Goal: Information Seeking & Learning: Learn about a topic

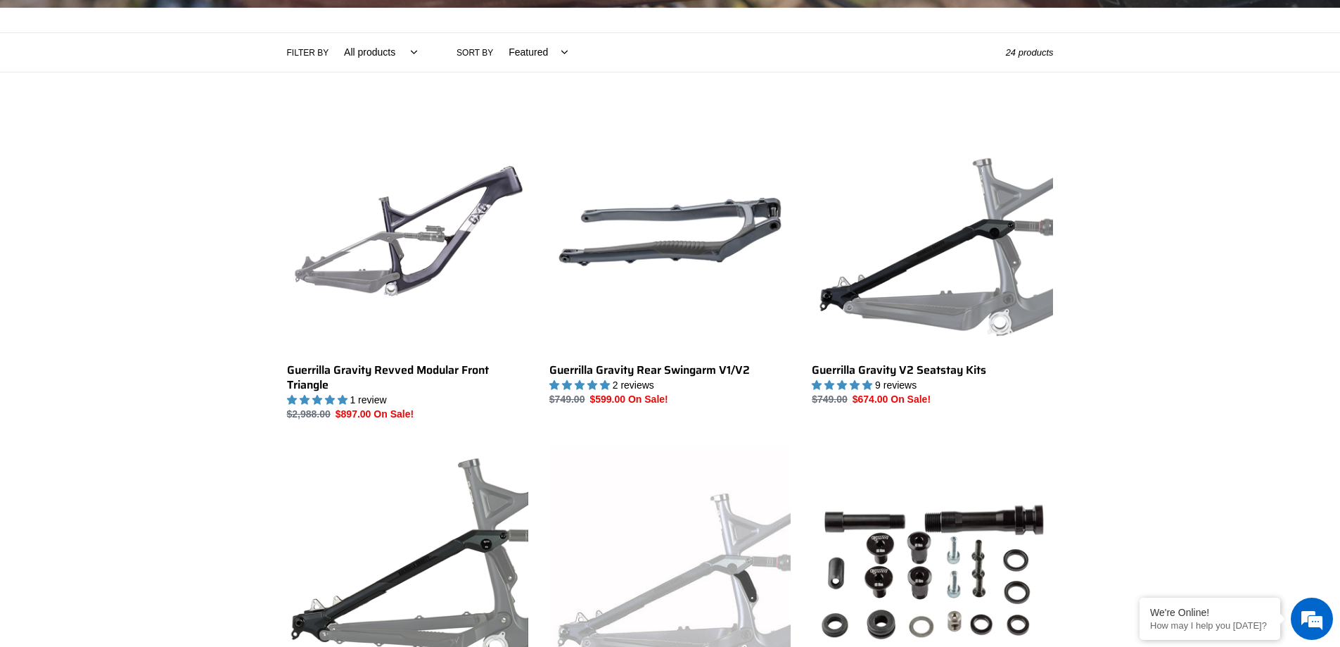
scroll to position [305, 0]
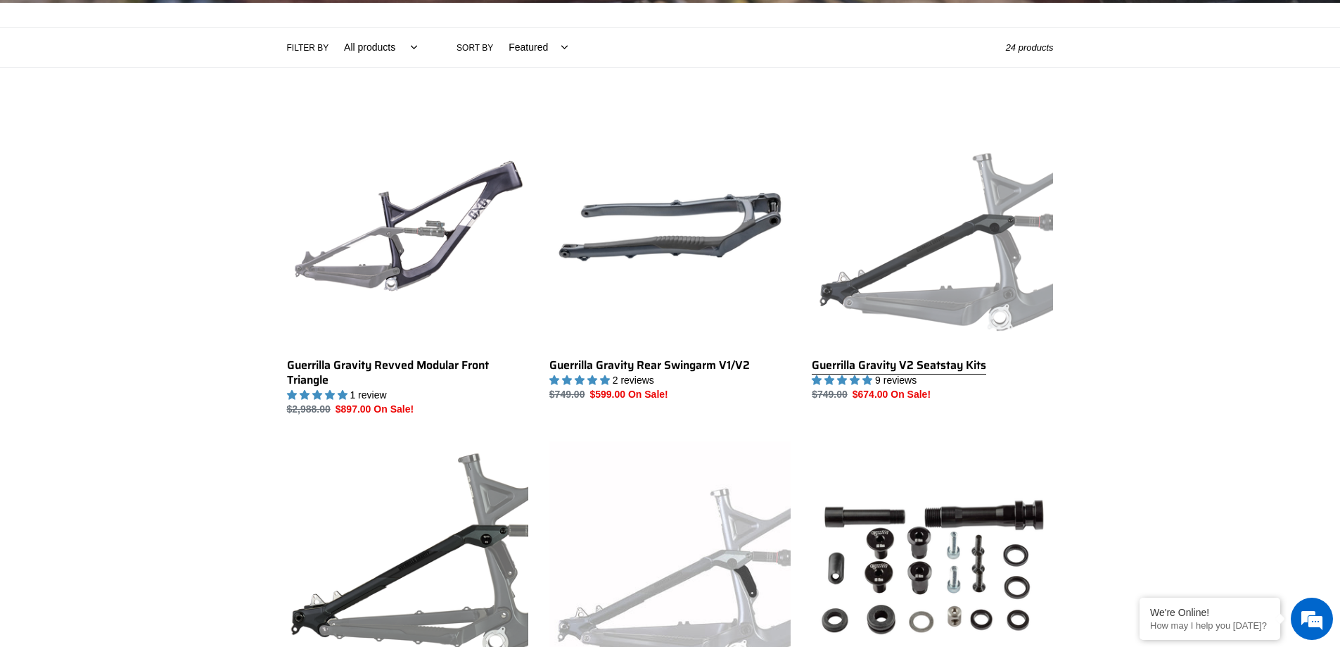
click at [1002, 316] on link "Guerrilla Gravity V2 Seatstay Kits" at bounding box center [932, 254] width 241 height 296
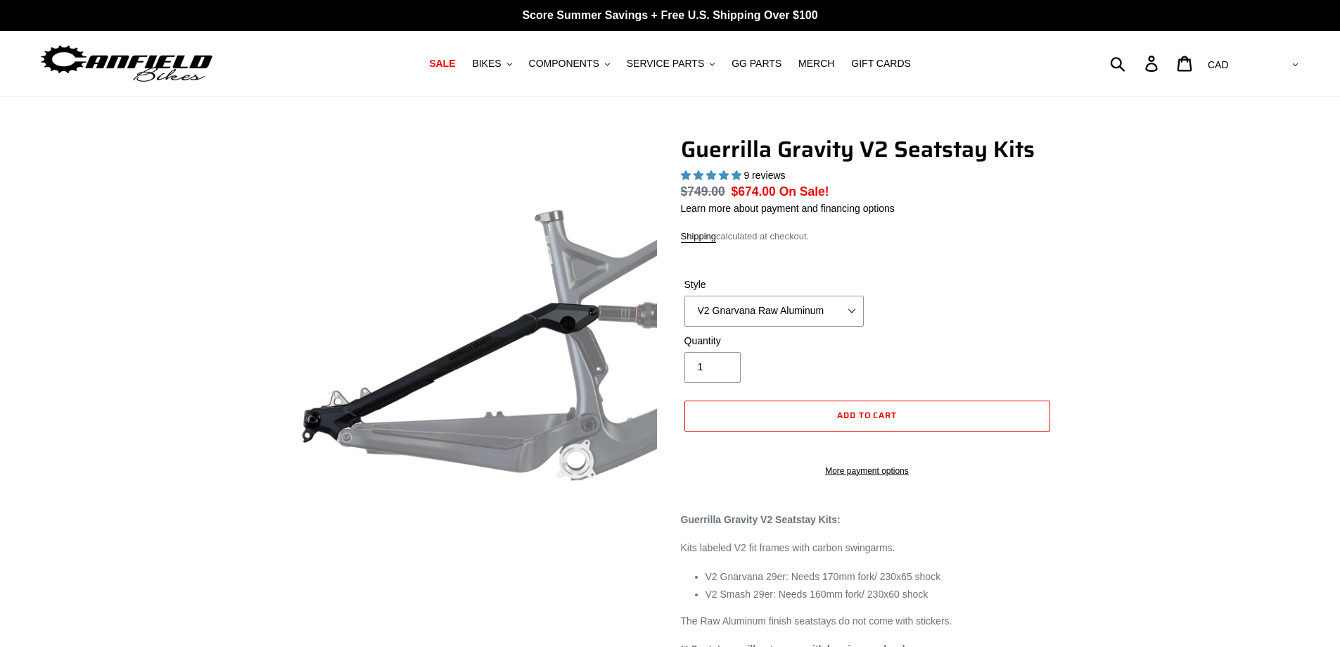
select select "highest-rating"
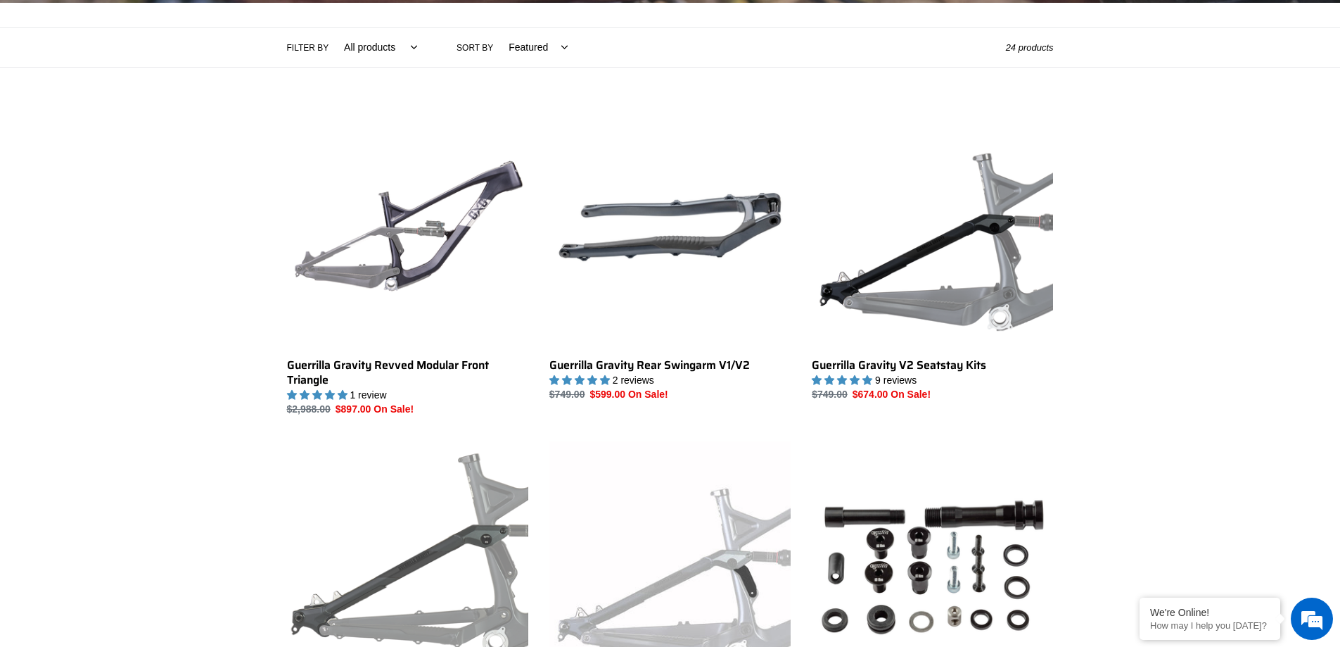
click at [458, 564] on link "Guerrilla Gravity V1 Seatstay Kits" at bounding box center [407, 589] width 241 height 296
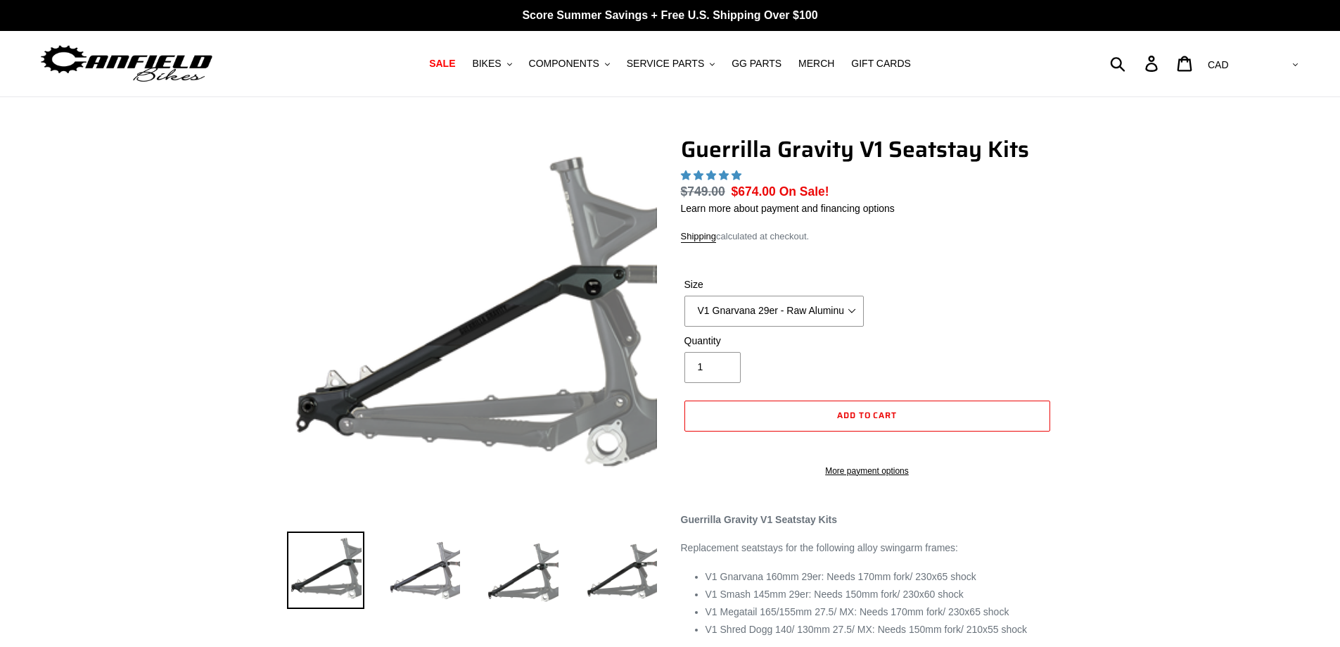
select select "highest-rating"
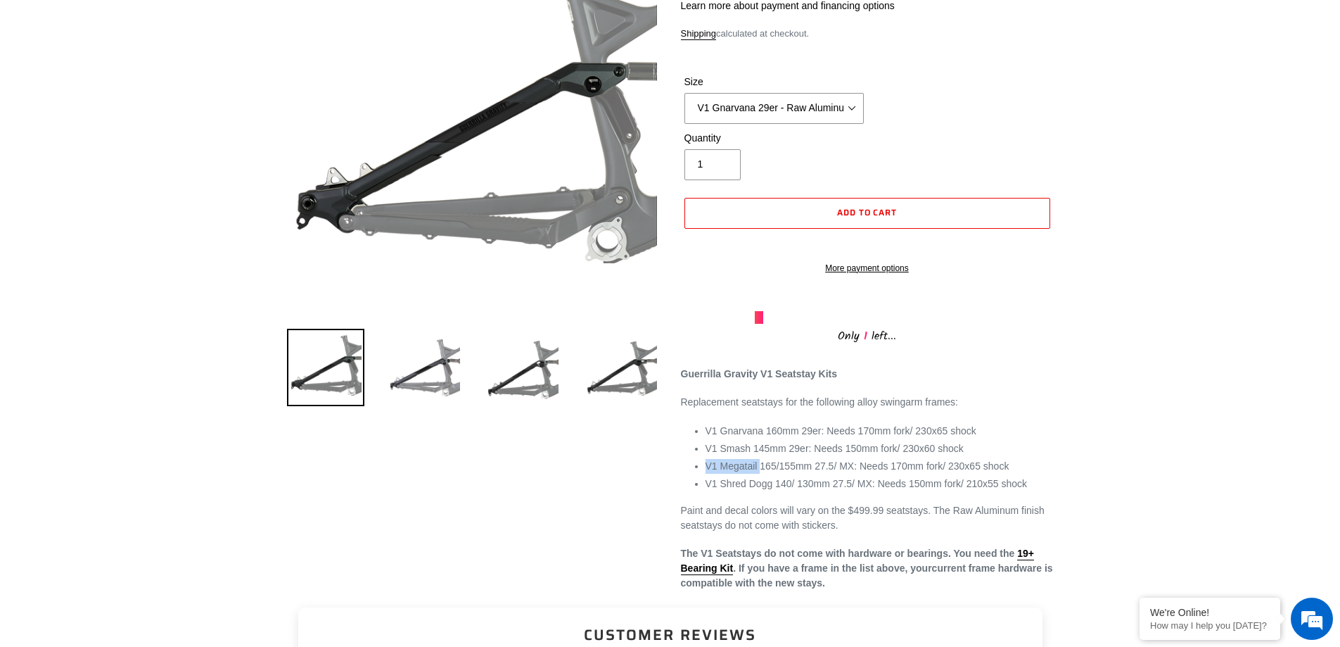
drag, startPoint x: 708, startPoint y: 481, endPoint x: 760, endPoint y: 488, distance: 52.4
click at [760, 473] on li "V1 Megatail 165/155mm 27.5/ MX: Needs 170mm fork/ 230x65 shock" at bounding box center [880, 466] width 348 height 15
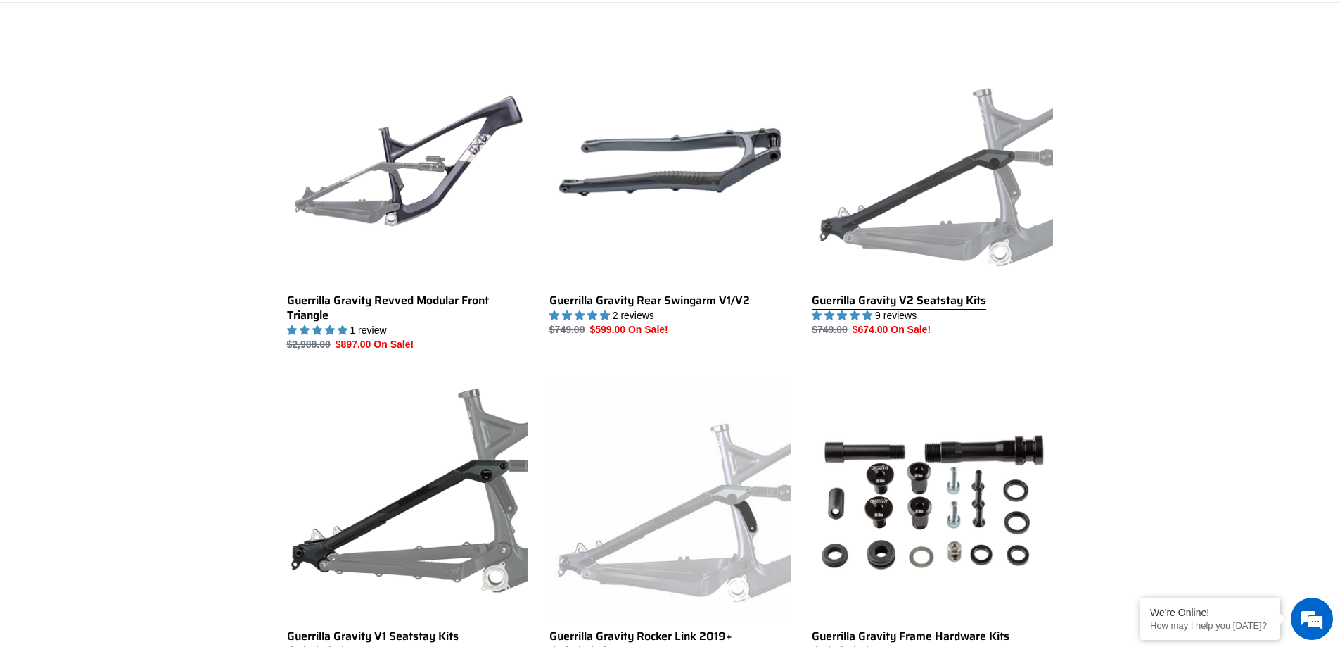
scroll to position [365, 0]
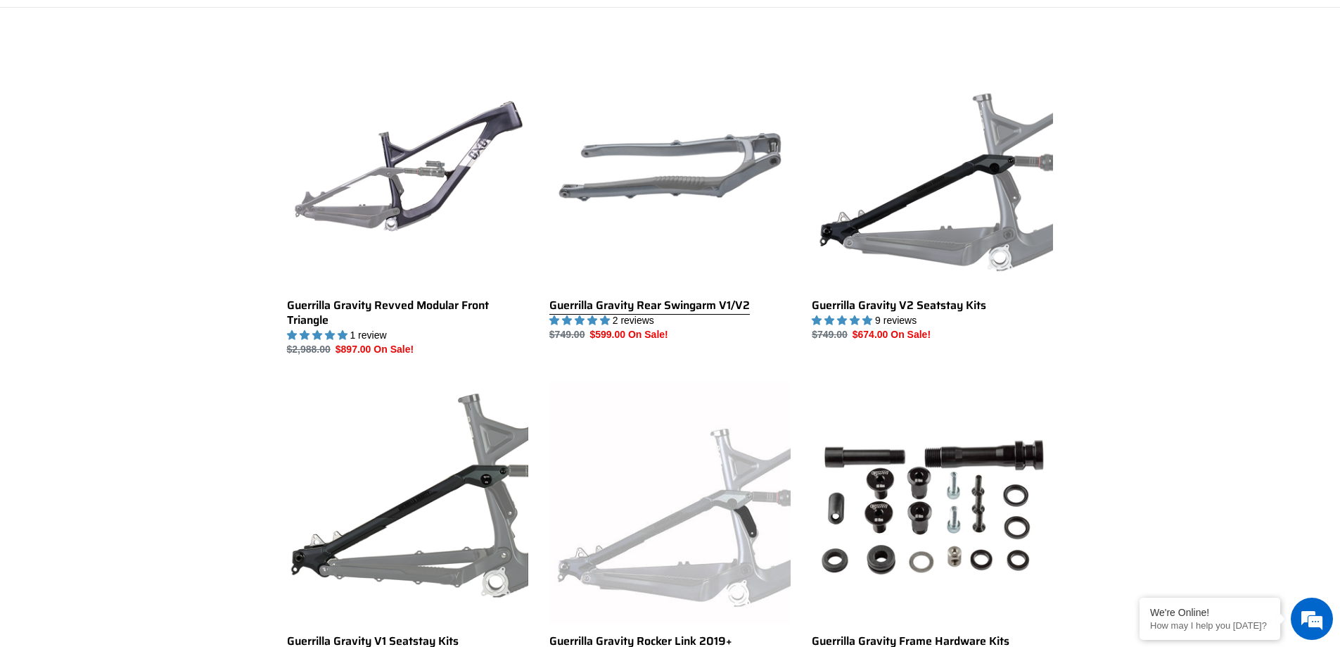
click at [722, 152] on link "Guerrilla Gravity Rear Swingarm V1/V2" at bounding box center [669, 194] width 241 height 296
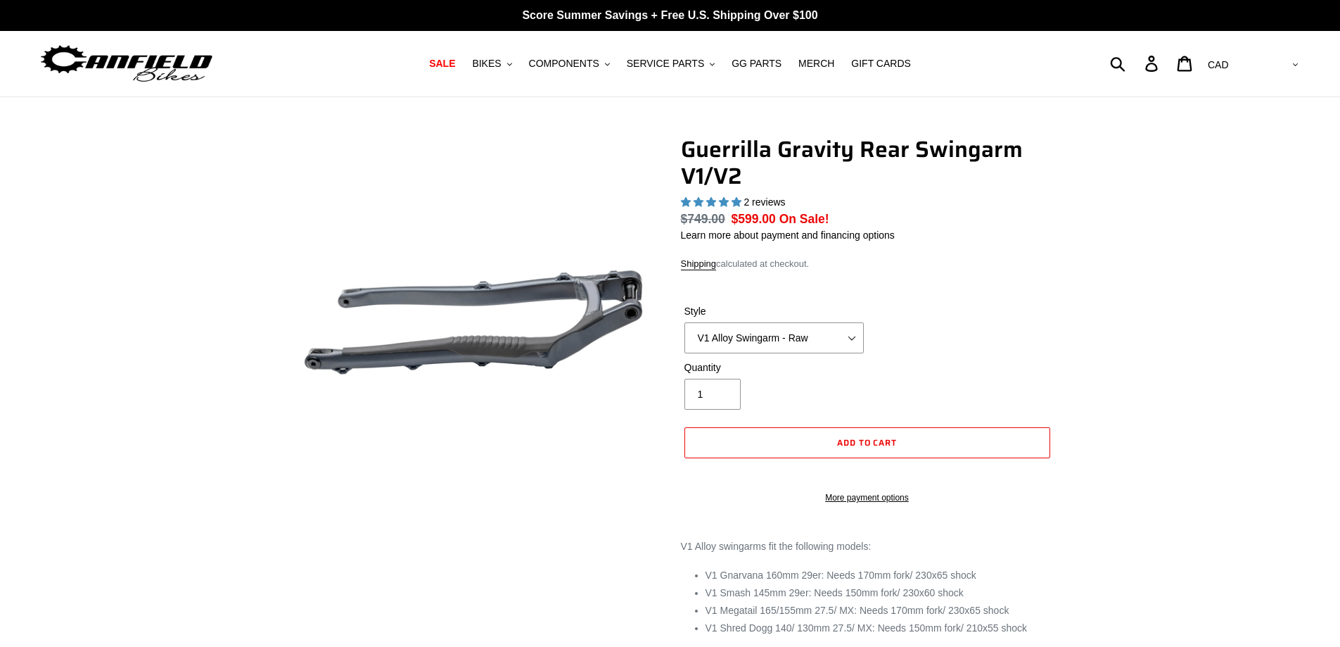
select select "highest-rating"
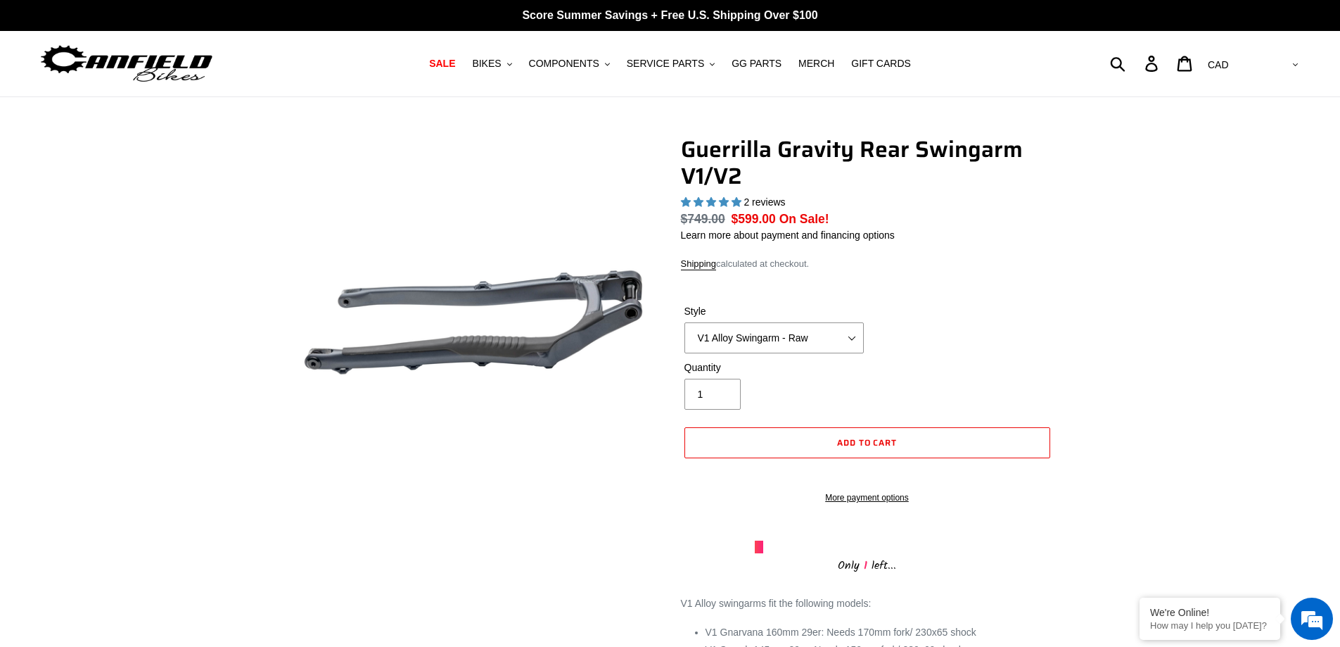
drag, startPoint x: 1340, startPoint y: 140, endPoint x: 1344, endPoint y: 74, distance: 66.3
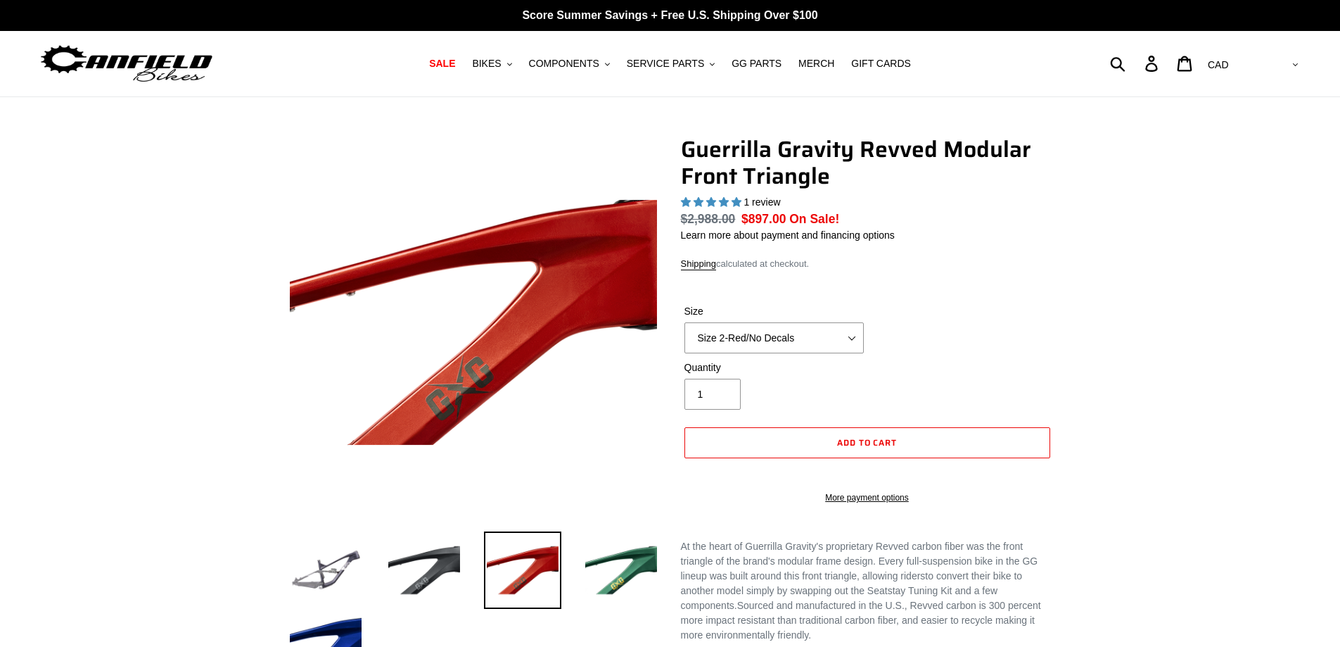
select select "highest-rating"
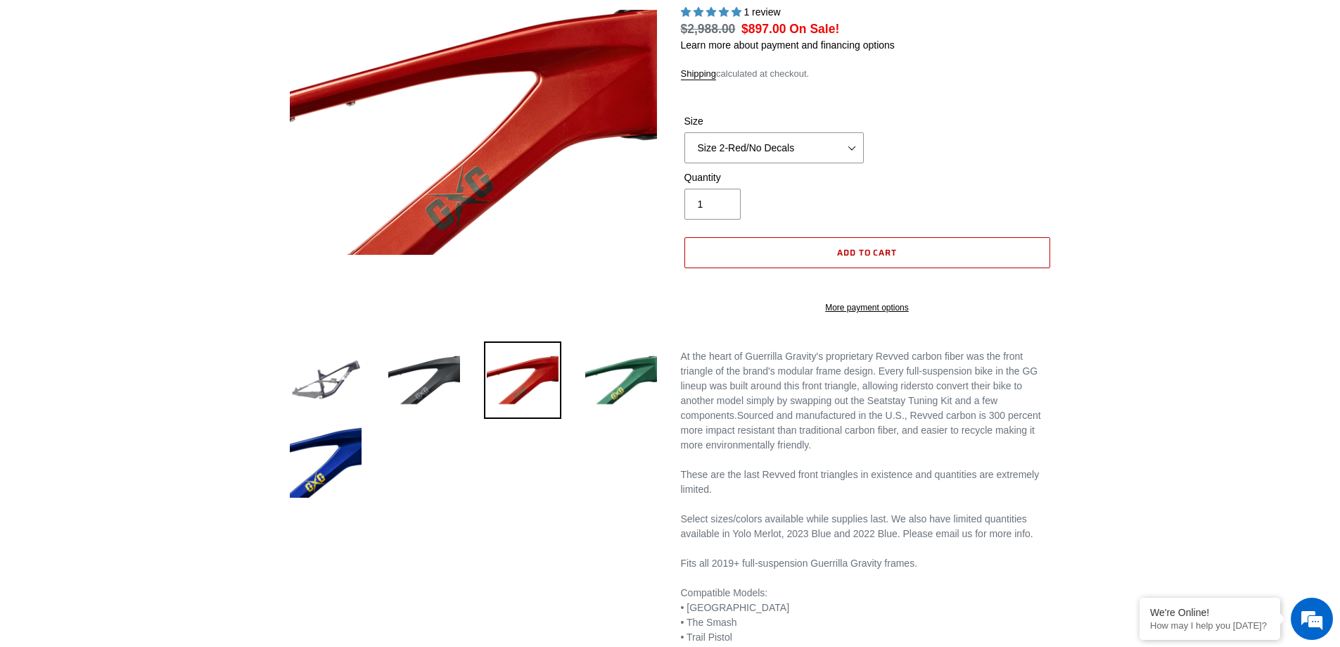
scroll to position [193, 0]
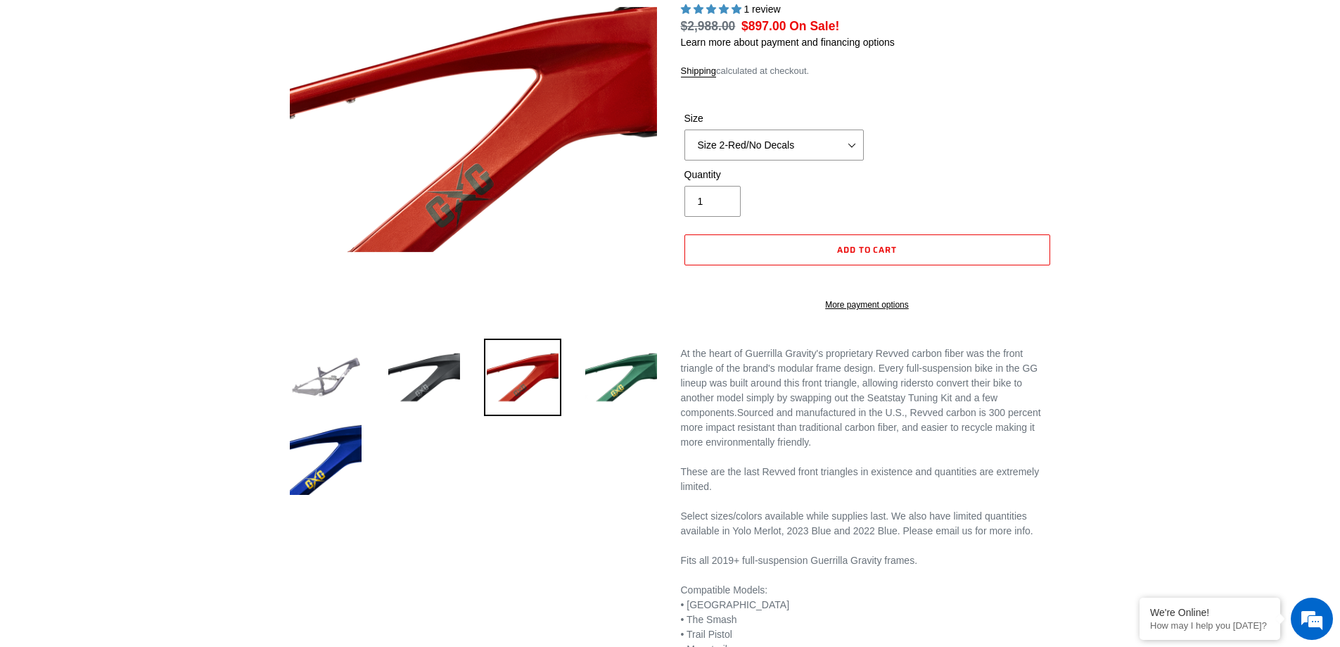
click at [319, 390] on img at bounding box center [325, 376] width 77 height 77
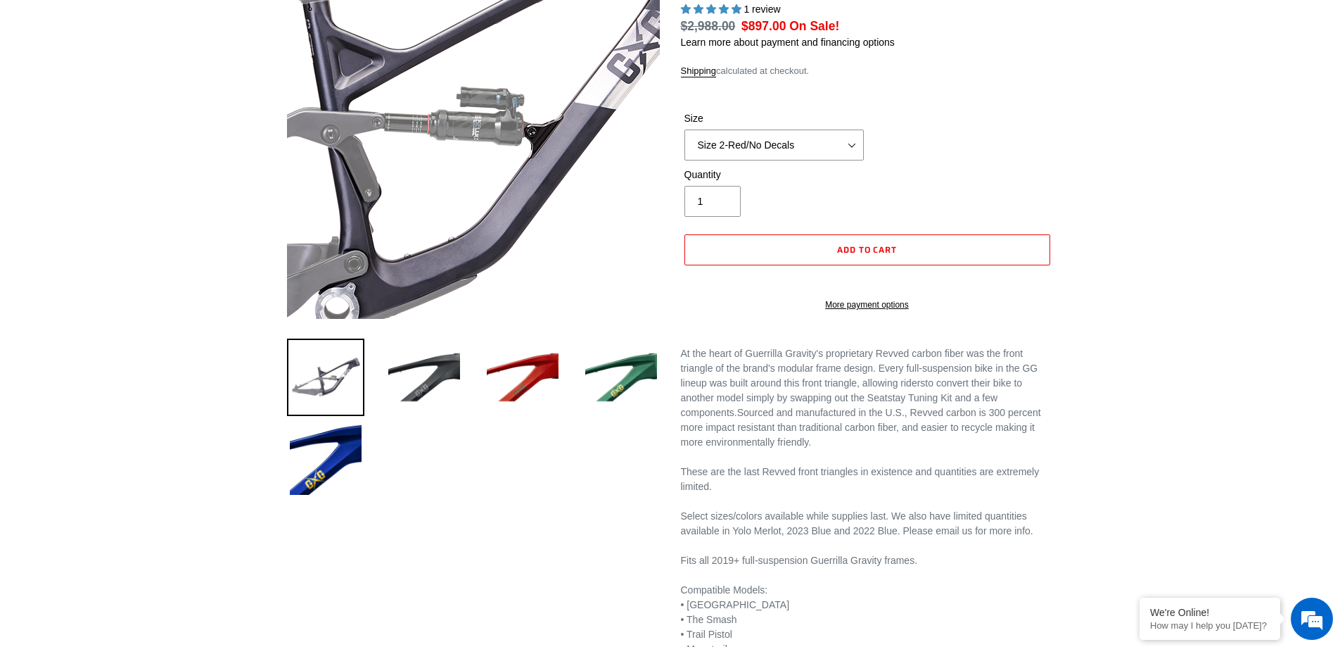
scroll to position [0, 0]
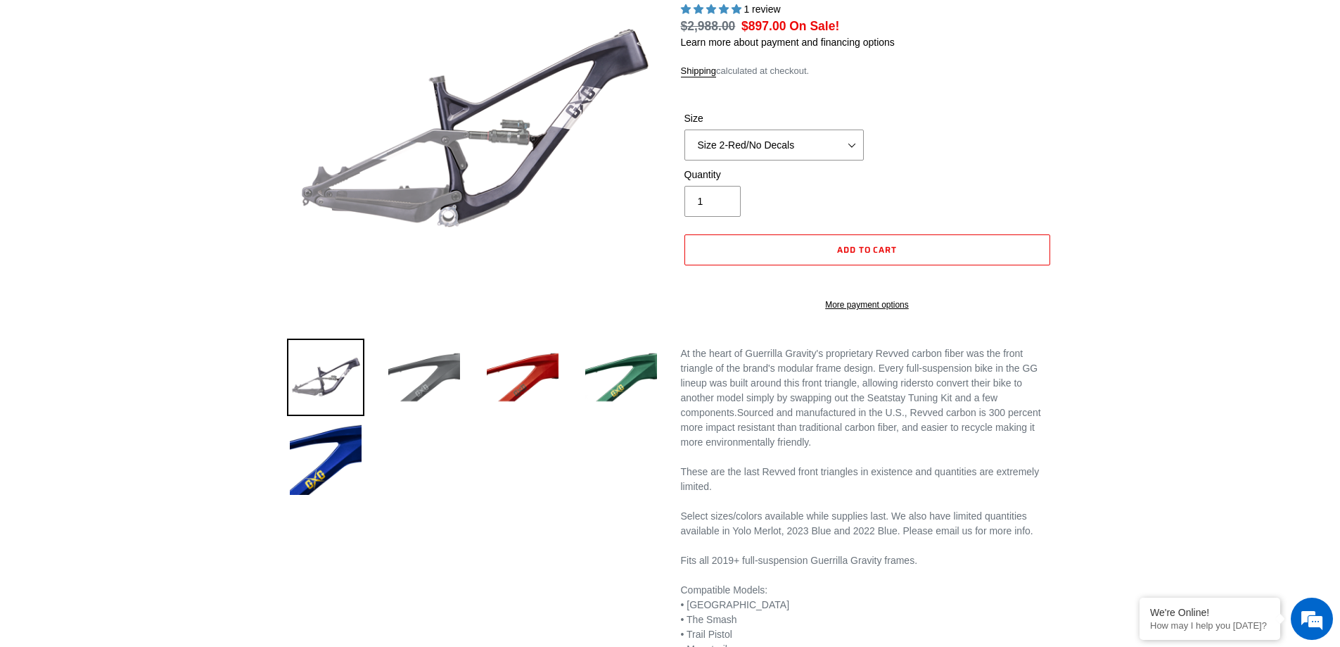
click at [447, 382] on img at bounding box center [424, 376] width 77 height 77
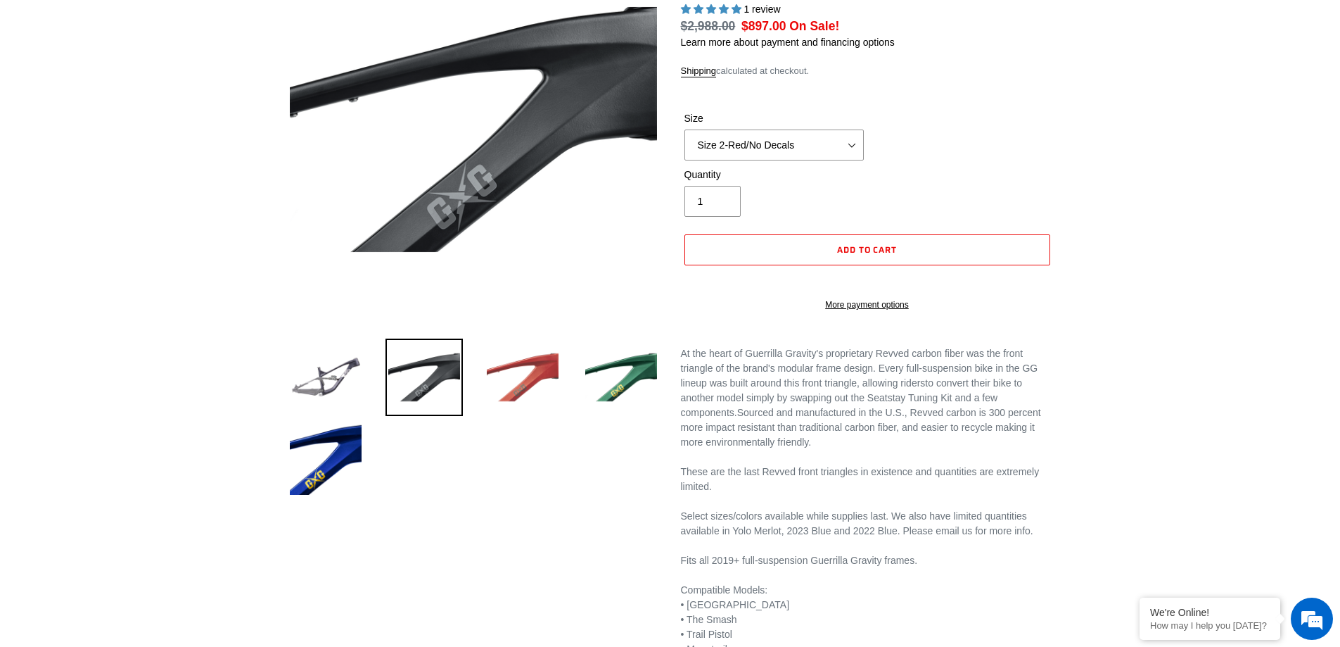
click at [521, 368] on img at bounding box center [522, 376] width 77 height 77
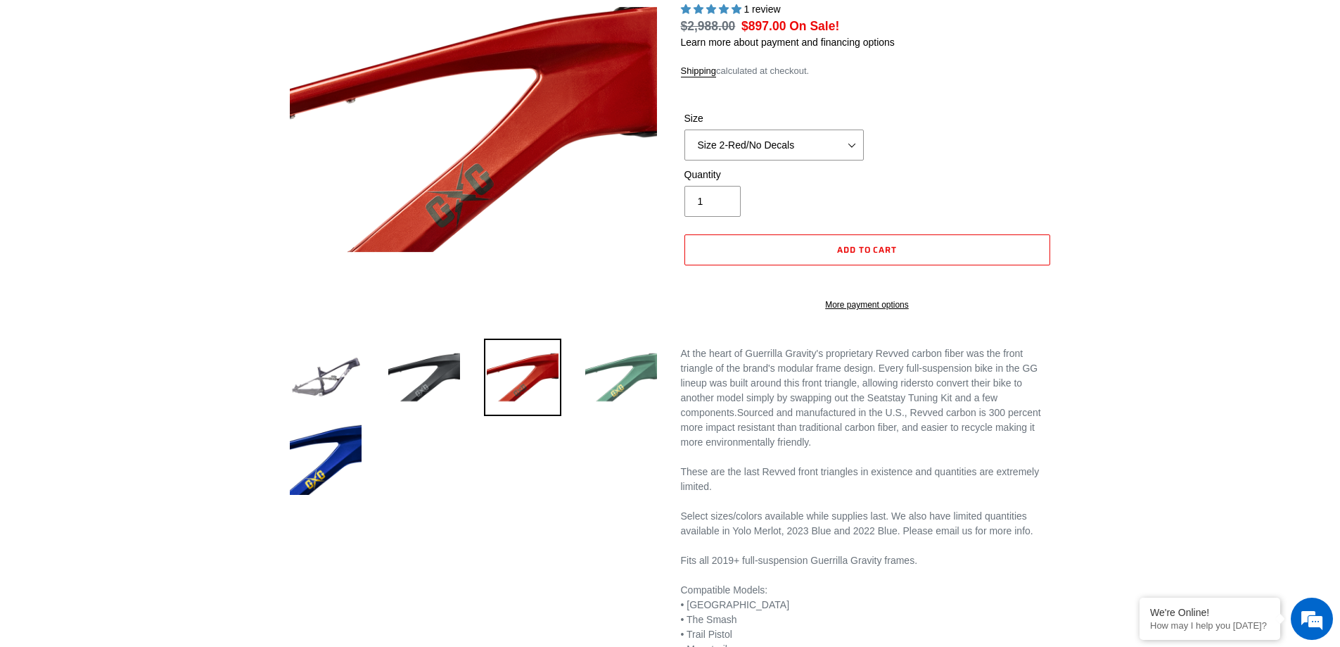
click at [611, 378] on img at bounding box center [621, 376] width 77 height 77
